Goal: Information Seeking & Learning: Learn about a topic

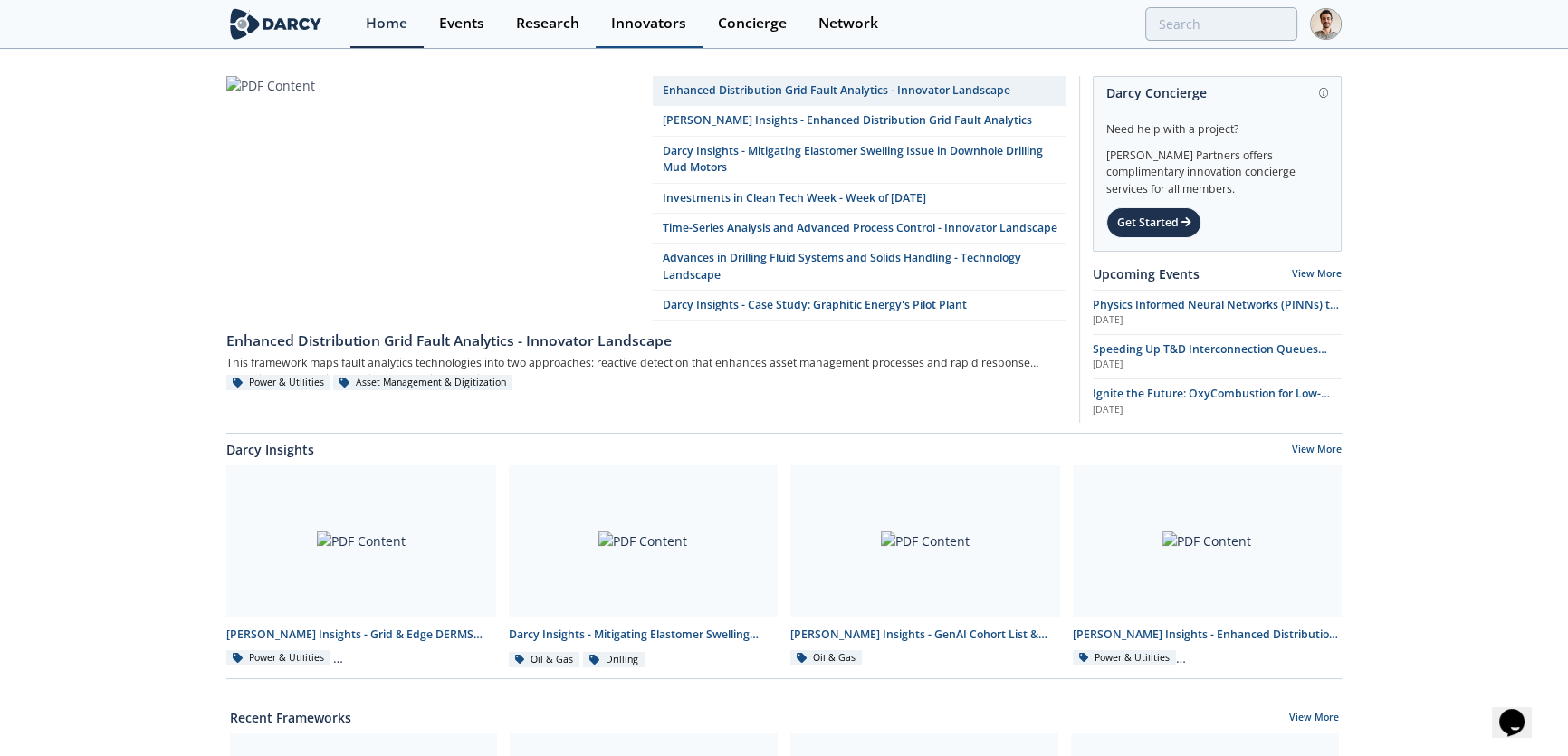
click at [474, 28] on div "Events" at bounding box center [462, 23] width 45 height 15
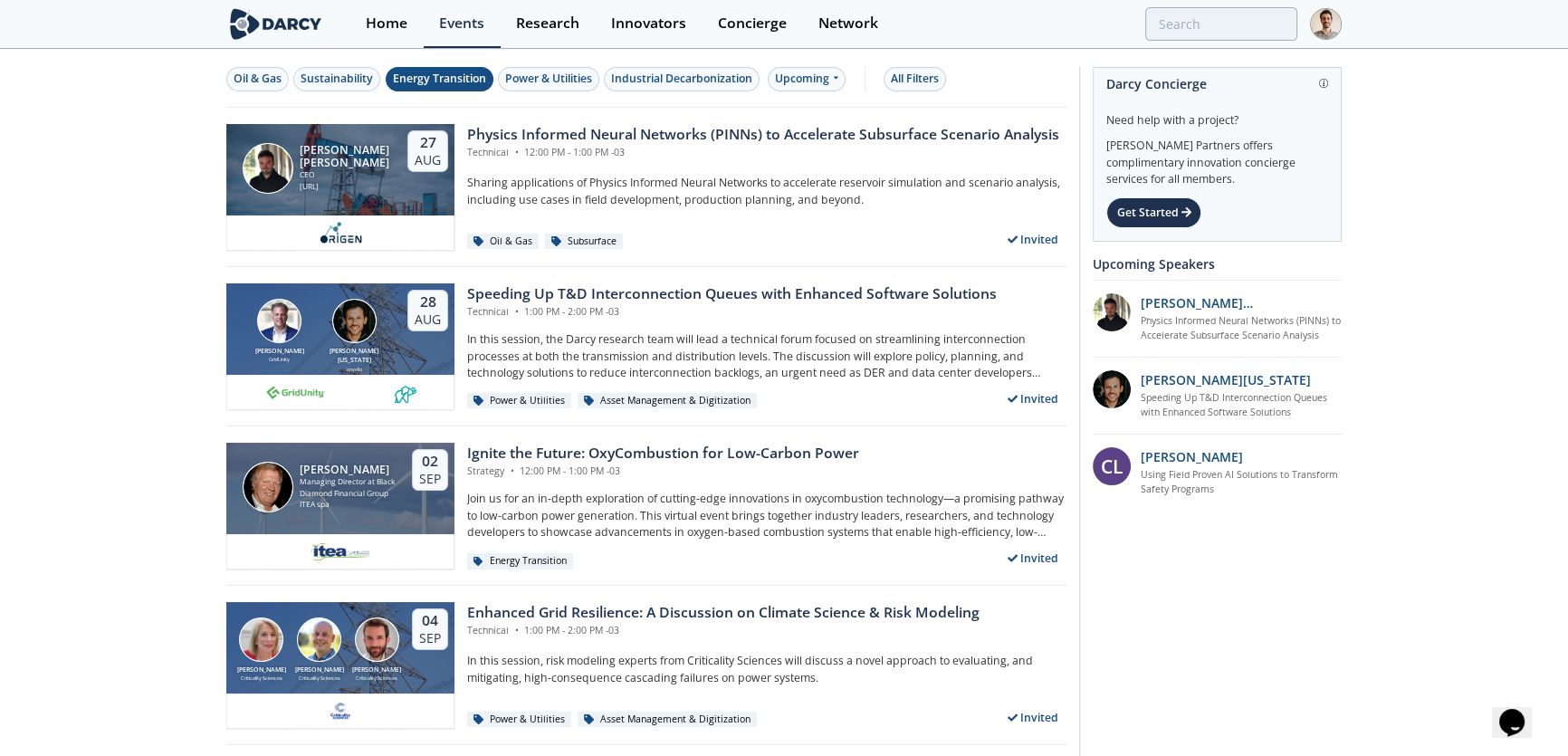
click at [469, 75] on div "Energy Transition" at bounding box center [439, 78] width 94 height 17
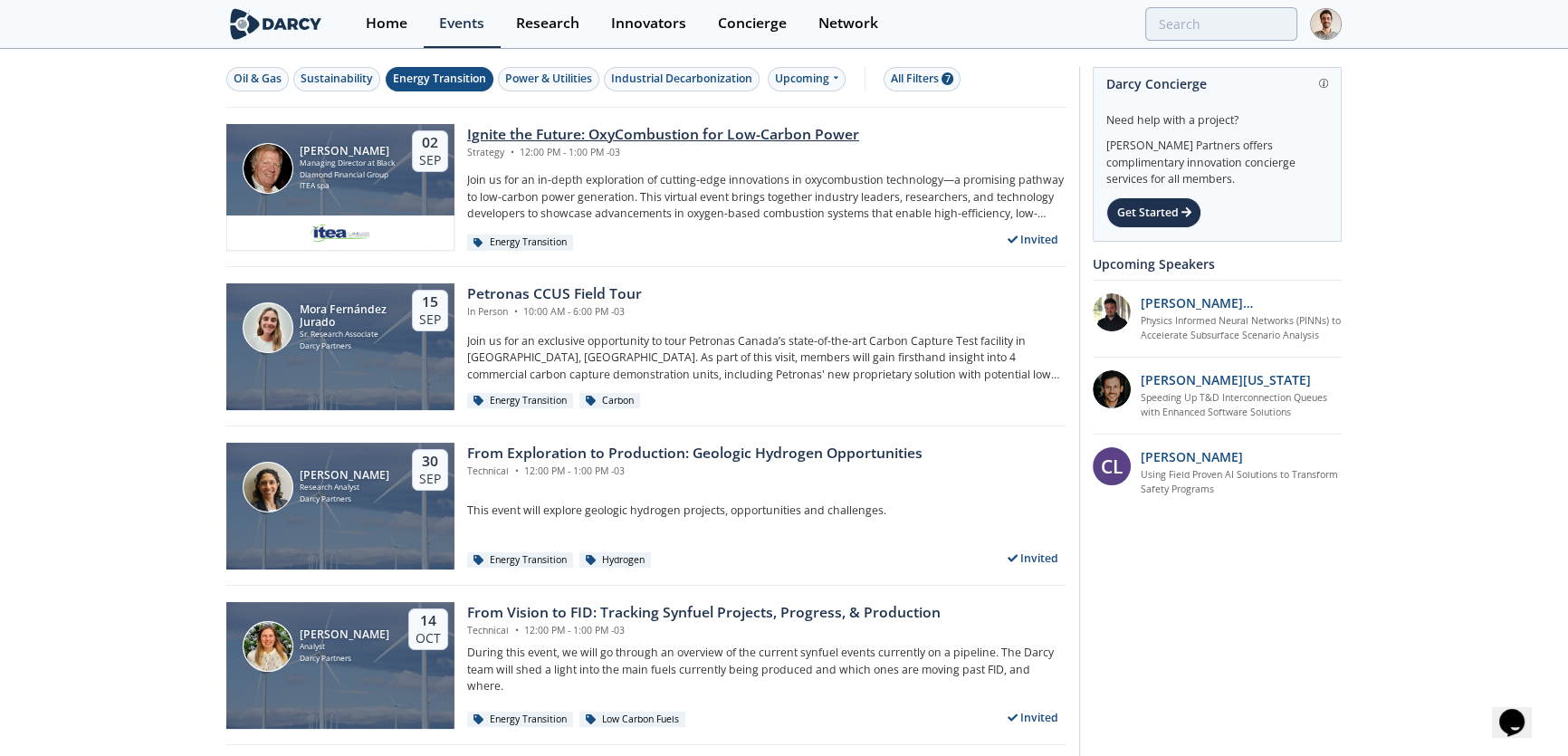
click at [324, 207] on div "[PERSON_NAME] Managing Director at Black Diamond Financial Group ITEA spa [DATE]" at bounding box center [341, 170] width 228 height 93
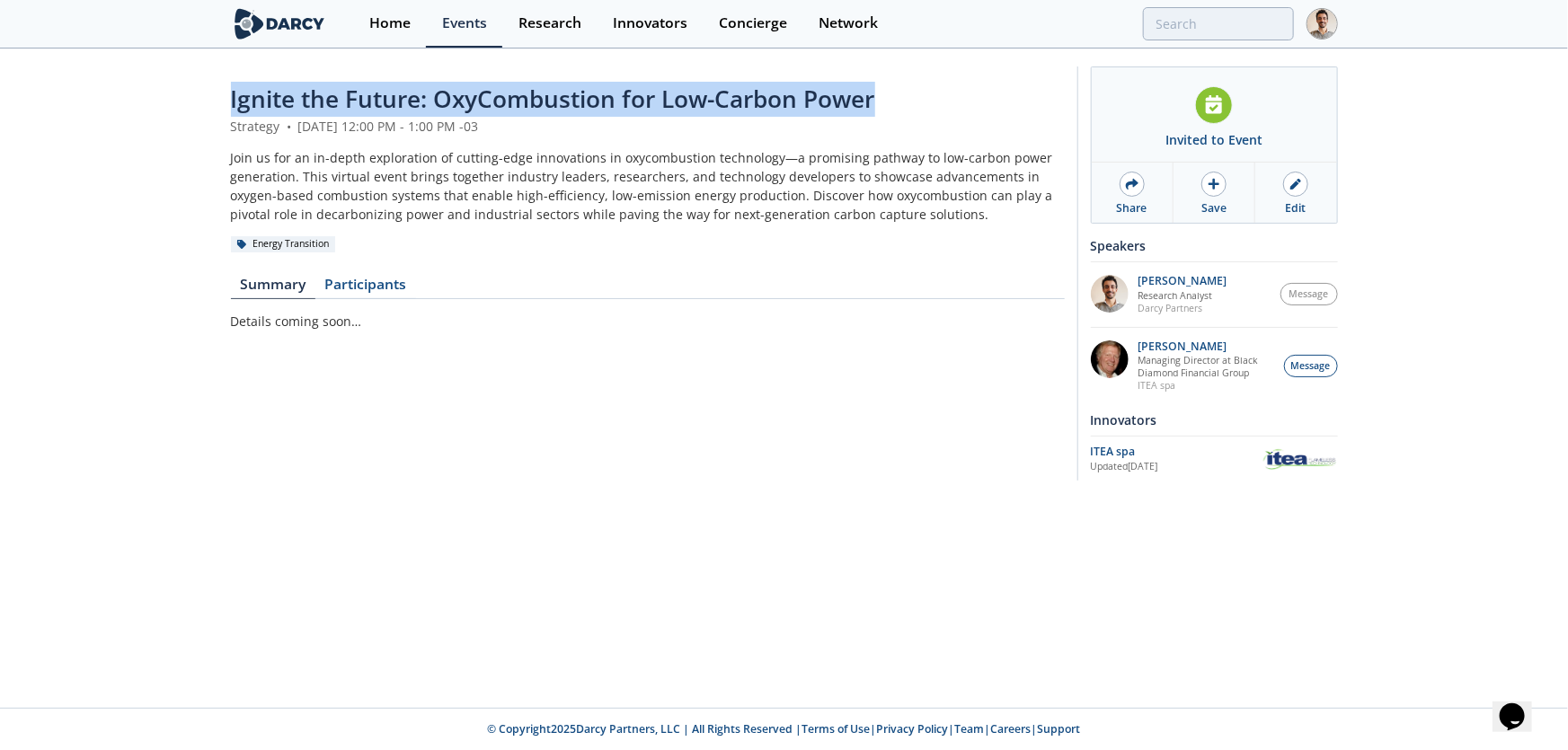
drag, startPoint x: 897, startPoint y: 102, endPoint x: 201, endPoint y: 98, distance: 696.0
click at [203, 99] on div "Ignite the Future: OxyCombustion for Low-Carbon Power Strategy • [DATE] 12:00 P…" at bounding box center [784, 278] width 1568 height 455
copy span "Ignite the Future: OxyCombustion for Low-Carbon Power"
